Goal: Task Accomplishment & Management: Complete application form

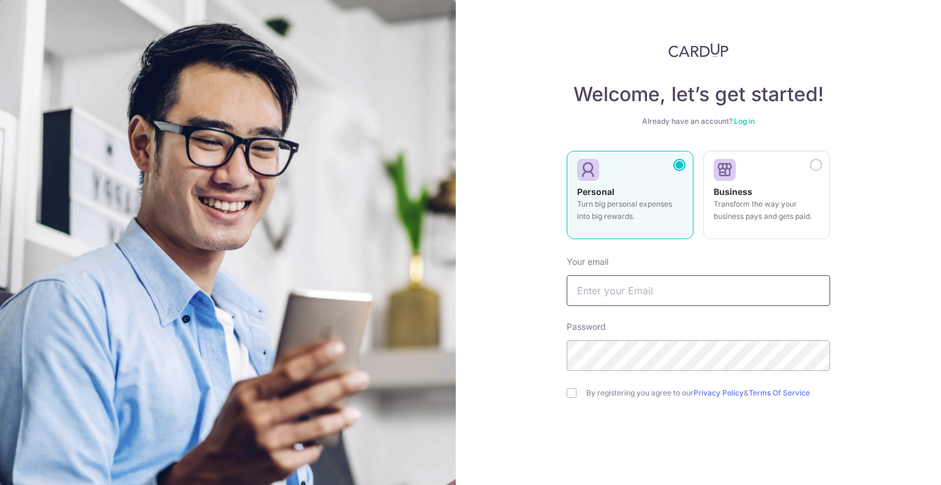
click at [602, 287] on input "text" at bounding box center [698, 290] width 263 height 31
type input "tohxujie123@gmail.com"
click at [567, 387] on div "By registering you agree to our Privacy Policy & Terms Of Service" at bounding box center [698, 392] width 263 height 15
click at [569, 393] on input "checkbox" at bounding box center [572, 393] width 10 height 10
checkbox input "true"
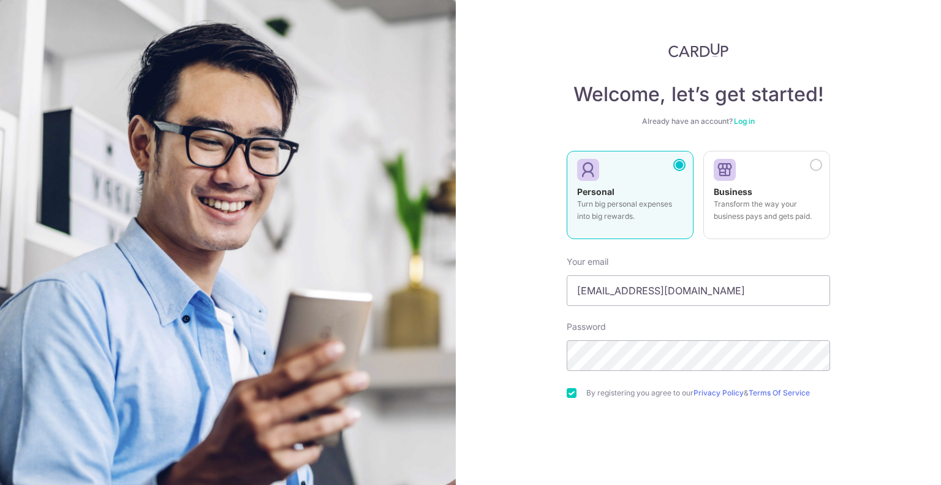
scroll to position [50, 0]
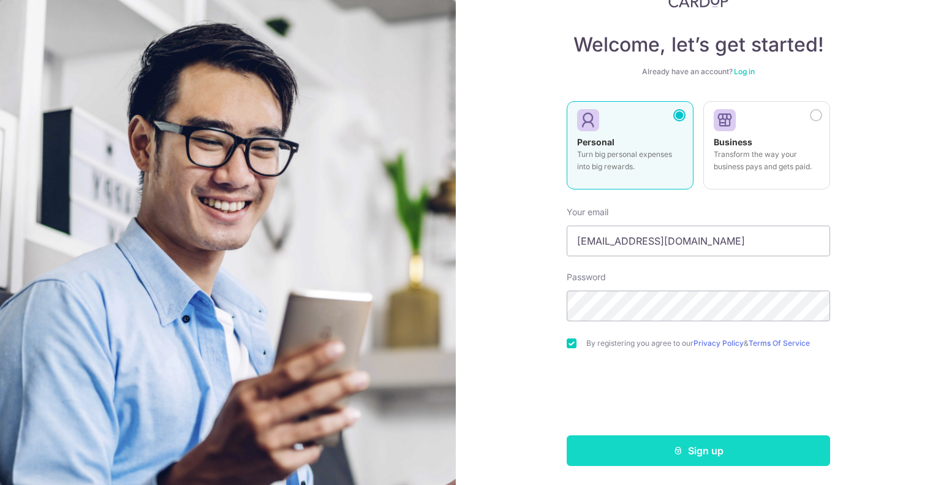
click at [682, 453] on button "Sign up" at bounding box center [698, 450] width 263 height 31
